Goal: Check status: Check status

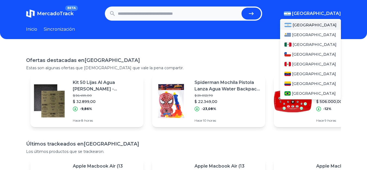
click at [340, 14] on font "[GEOGRAPHIC_DATA]" at bounding box center [316, 13] width 49 height 5
click at [308, 42] on font "México" at bounding box center [314, 44] width 44 height 5
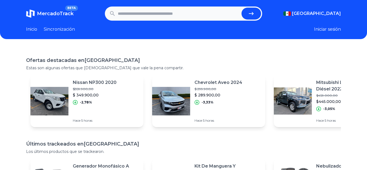
click at [166, 16] on input "text" at bounding box center [179, 14] width 122 height 12
paste input "**********"
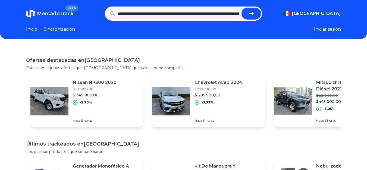
scroll to position [0, 447]
click at [244, 8] on button "submit" at bounding box center [254, 14] width 20 height 12
type input "**********"
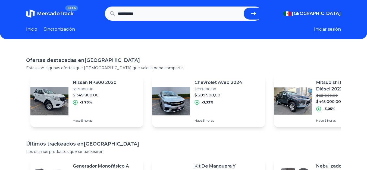
scroll to position [0, 0]
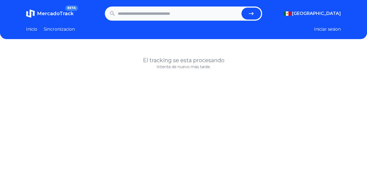
click at [155, 14] on input "text" at bounding box center [179, 14] width 122 height 12
type input "**********"
click at [241, 8] on button "submit" at bounding box center [251, 14] width 20 height 12
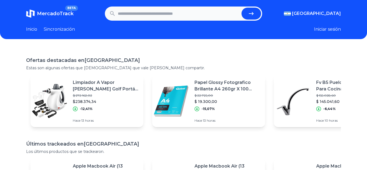
click at [148, 14] on input "text" at bounding box center [179, 14] width 122 height 12
type input "*******"
click at [241, 8] on button "submit" at bounding box center [251, 14] width 20 height 12
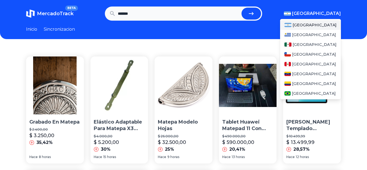
click at [291, 15] on img "button" at bounding box center [287, 13] width 7 height 4
click at [309, 42] on span "[GEOGRAPHIC_DATA]" at bounding box center [314, 44] width 44 height 5
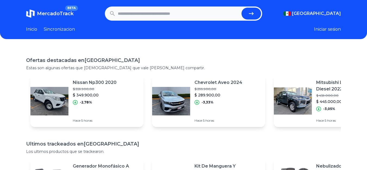
click at [179, 17] on input "text" at bounding box center [179, 14] width 122 height 12
type input "*******"
click at [241, 8] on button "submit" at bounding box center [251, 14] width 20 height 12
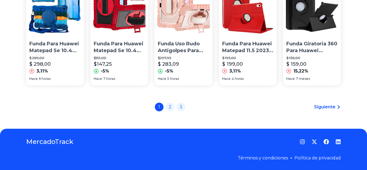
scroll to position [422, 0]
click at [174, 106] on link "2" at bounding box center [170, 106] width 9 height 9
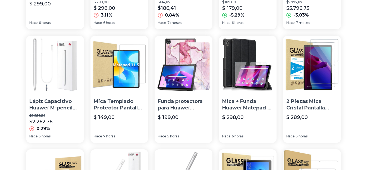
scroll to position [136, 0]
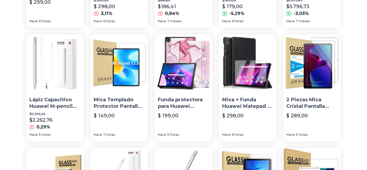
click at [50, 102] on font "Lápiz Capacitivo Huawei M-pencil Cd52 Adecuado Para Matepad" at bounding box center [53, 110] width 48 height 26
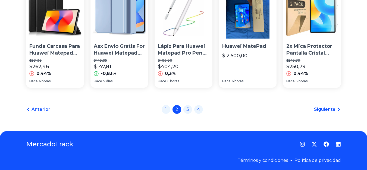
scroll to position [422, 0]
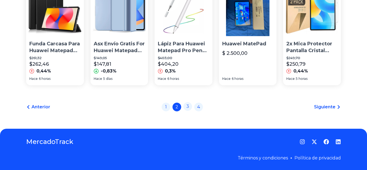
click at [188, 106] on link "3" at bounding box center [187, 106] width 9 height 9
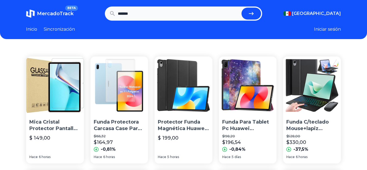
click at [146, 10] on input "*******" at bounding box center [179, 14] width 122 height 12
type input "**********"
click at [241, 8] on button "submit" at bounding box center [251, 14] width 20 height 12
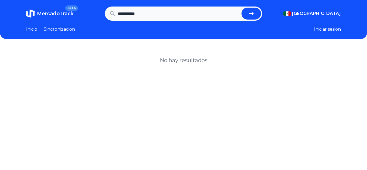
click at [157, 15] on input "**********" at bounding box center [179, 14] width 122 height 12
type input "**********"
click at [241, 8] on button "submit" at bounding box center [251, 14] width 20 height 12
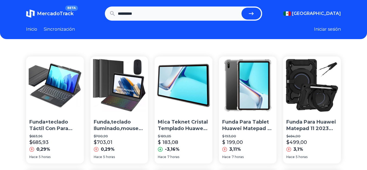
click at [163, 15] on input "**********" at bounding box center [179, 14] width 122 height 12
type input "**********"
click at [241, 8] on button "submit" at bounding box center [251, 14] width 20 height 12
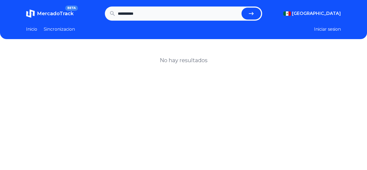
click at [163, 16] on input "**********" at bounding box center [179, 14] width 122 height 12
type input "**********"
click at [241, 8] on button "submit" at bounding box center [251, 14] width 20 height 12
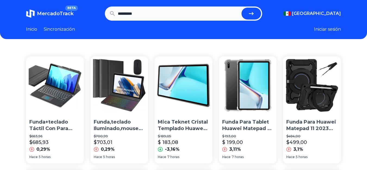
click at [172, 12] on input "**********" at bounding box center [179, 14] width 122 height 12
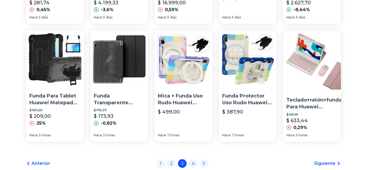
scroll to position [380, 0]
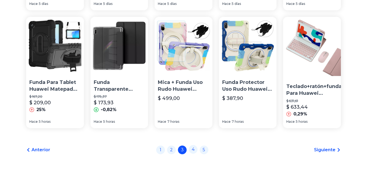
click at [195, 150] on link "4" at bounding box center [193, 149] width 9 height 9
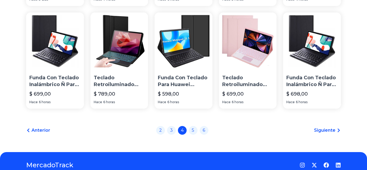
scroll to position [403, 0]
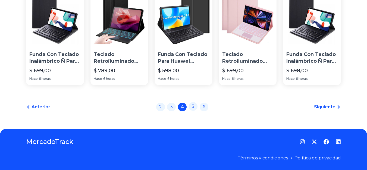
click at [196, 109] on link "5" at bounding box center [193, 106] width 9 height 9
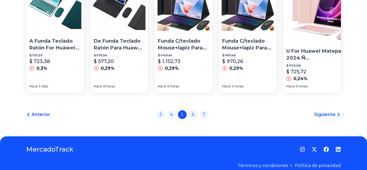
scroll to position [431, 0]
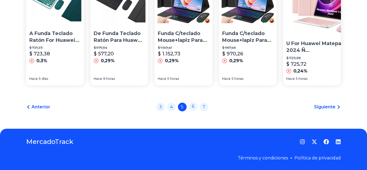
click at [193, 106] on link "6" at bounding box center [193, 106] width 9 height 9
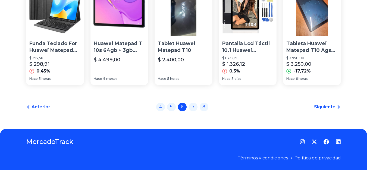
scroll to position [431, 0]
click at [197, 108] on link "7" at bounding box center [193, 106] width 9 height 9
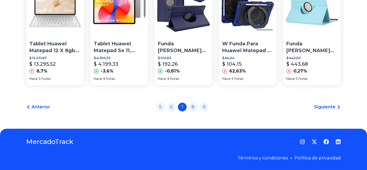
scroll to position [422, 0]
click at [196, 108] on link "8" at bounding box center [193, 106] width 9 height 9
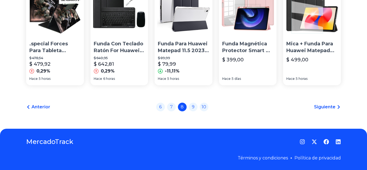
scroll to position [422, 0]
click at [194, 108] on link "9" at bounding box center [193, 106] width 9 height 9
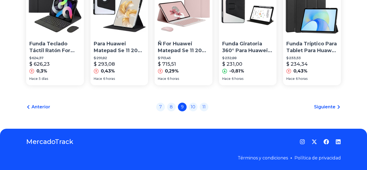
scroll to position [422, 0]
click at [195, 108] on link "10" at bounding box center [193, 106] width 9 height 9
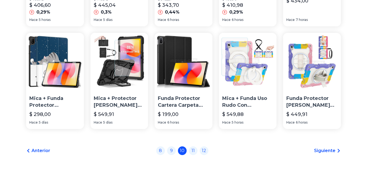
scroll to position [380, 0]
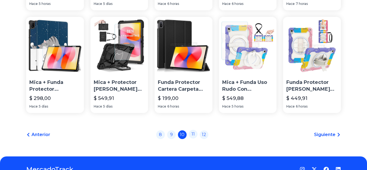
click at [196, 138] on link "11" at bounding box center [193, 134] width 9 height 9
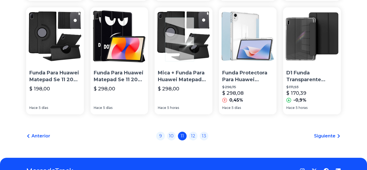
scroll to position [411, 0]
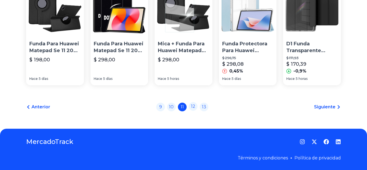
click at [197, 109] on link "12" at bounding box center [193, 106] width 9 height 9
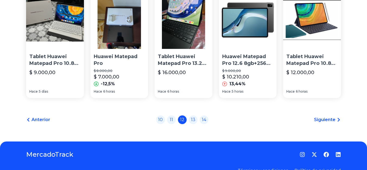
scroll to position [407, 0]
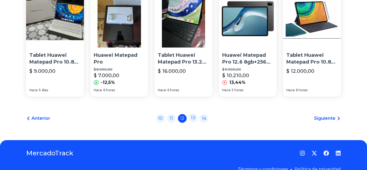
click at [197, 121] on link "13" at bounding box center [193, 117] width 9 height 9
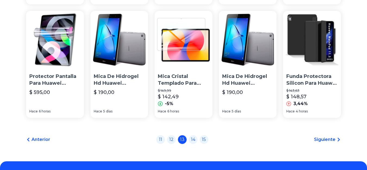
scroll to position [380, 0]
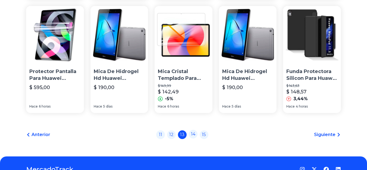
click at [195, 138] on link "14" at bounding box center [193, 134] width 9 height 9
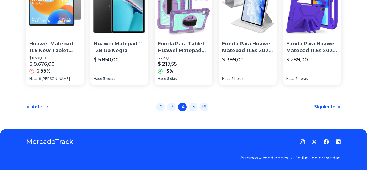
scroll to position [422, 0]
click at [195, 105] on link "15" at bounding box center [193, 106] width 9 height 9
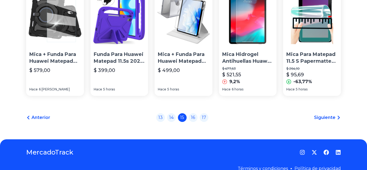
scroll to position [422, 0]
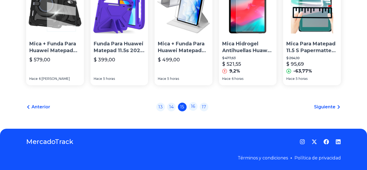
click at [194, 106] on link "16" at bounding box center [193, 106] width 9 height 9
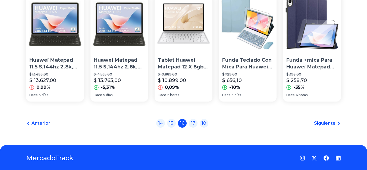
scroll to position [407, 0]
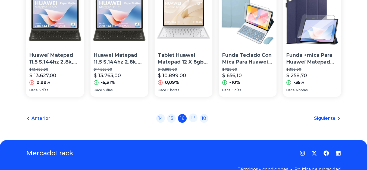
click at [196, 120] on link "17" at bounding box center [193, 117] width 9 height 9
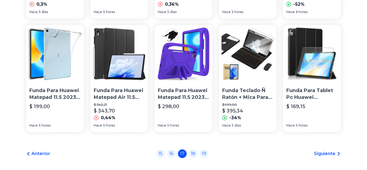
scroll to position [380, 0]
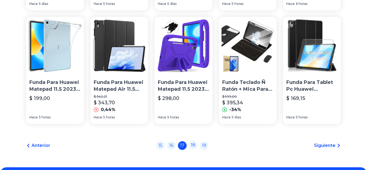
click at [193, 149] on link "18" at bounding box center [193, 145] width 9 height 9
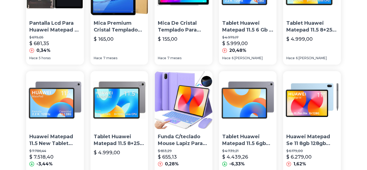
scroll to position [422, 0]
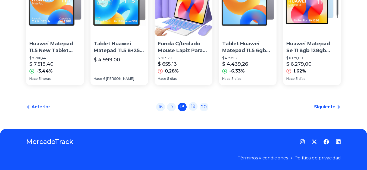
click at [195, 107] on link "19" at bounding box center [193, 106] width 9 height 9
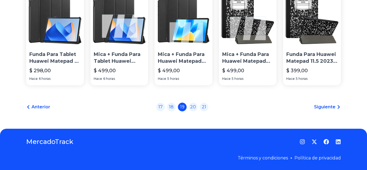
scroll to position [410, 0]
click at [194, 107] on link "20" at bounding box center [193, 106] width 9 height 9
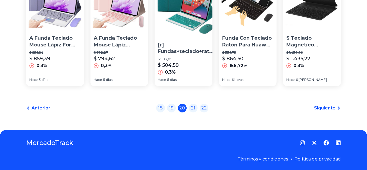
scroll to position [422, 0]
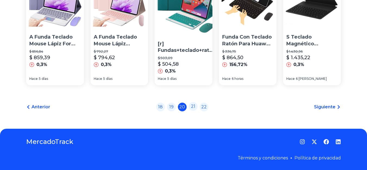
click at [192, 106] on link "21" at bounding box center [193, 106] width 9 height 9
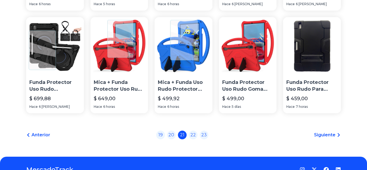
scroll to position [421, 0]
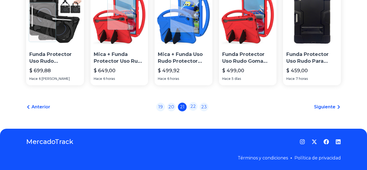
click at [194, 104] on link "22" at bounding box center [193, 106] width 9 height 9
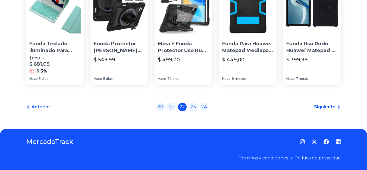
scroll to position [422, 0]
click at [194, 104] on link "23" at bounding box center [193, 107] width 9 height 9
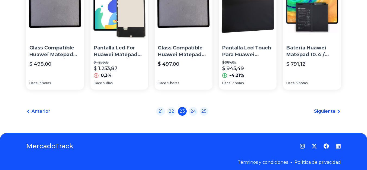
scroll to position [424, 0]
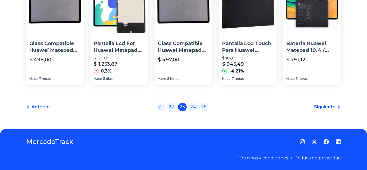
click at [194, 104] on link "24" at bounding box center [193, 107] width 9 height 9
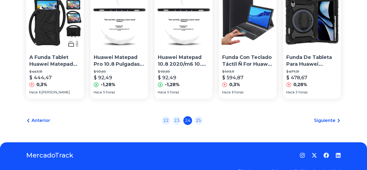
scroll to position [422, 0]
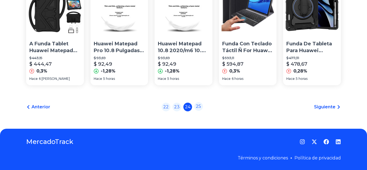
click at [198, 106] on link "25" at bounding box center [198, 106] width 9 height 9
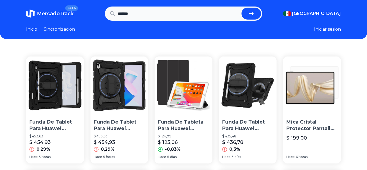
click at [30, 28] on link "Inicio" at bounding box center [31, 29] width 11 height 7
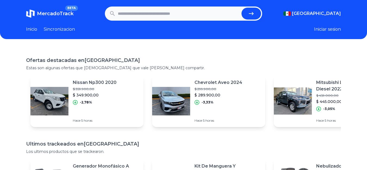
click at [152, 12] on input "text" at bounding box center [179, 14] width 122 height 12
paste input "**********"
type input "**********"
click at [251, 12] on button "submit" at bounding box center [251, 14] width 20 height 12
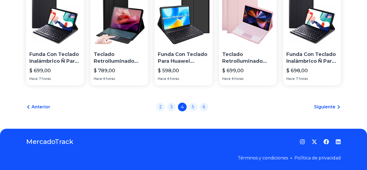
scroll to position [422, 0]
